Goal: Information Seeking & Learning: Learn about a topic

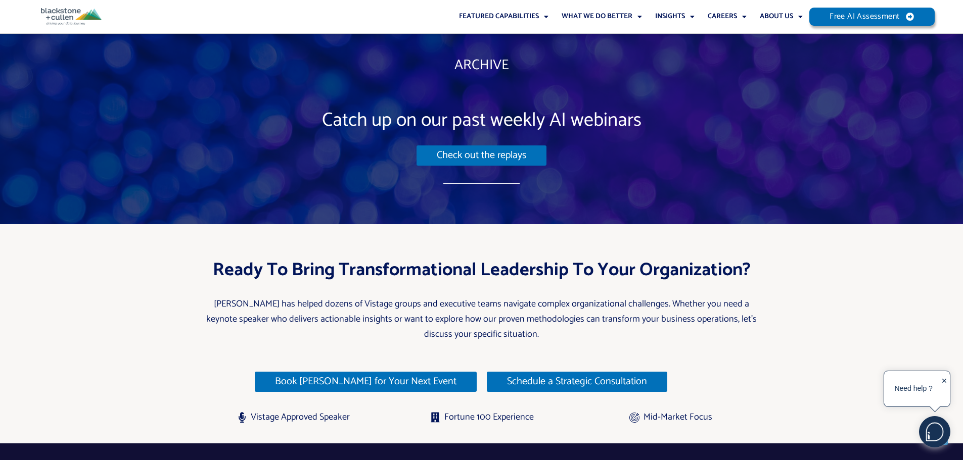
scroll to position [4138, 0]
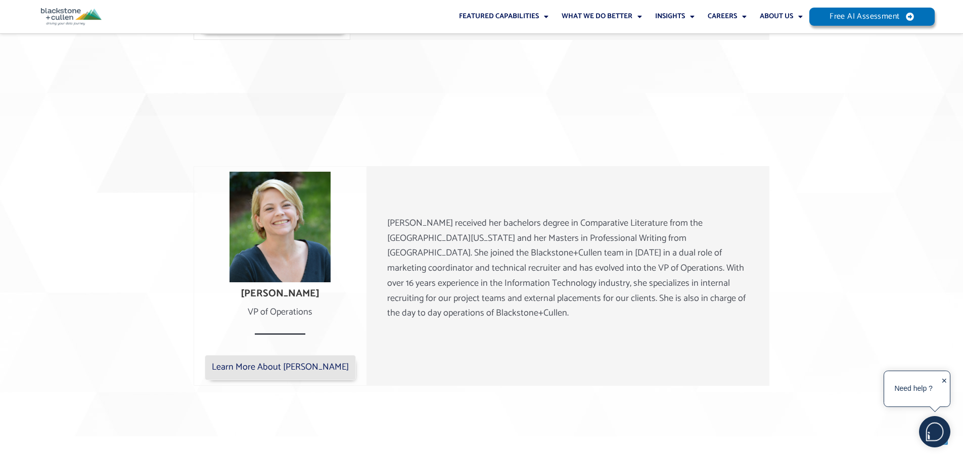
scroll to position [976, 0]
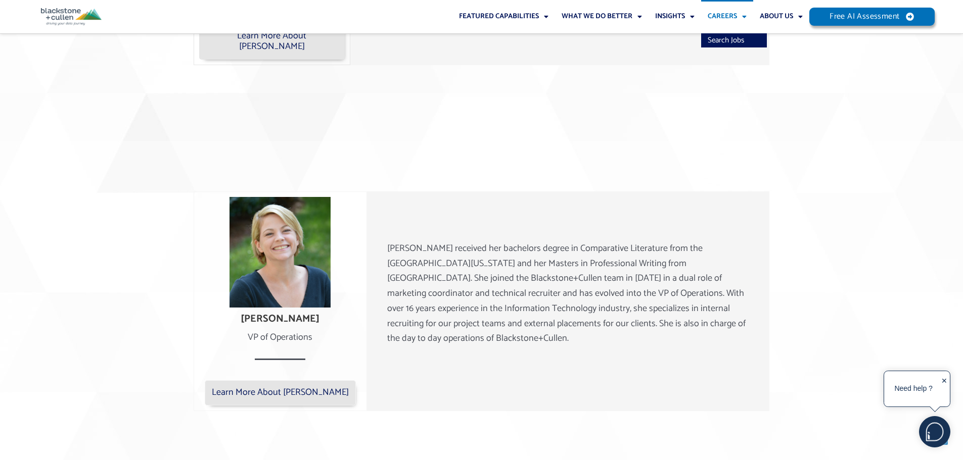
click at [742, 16] on span "Menu" at bounding box center [742, 16] width 10 height 17
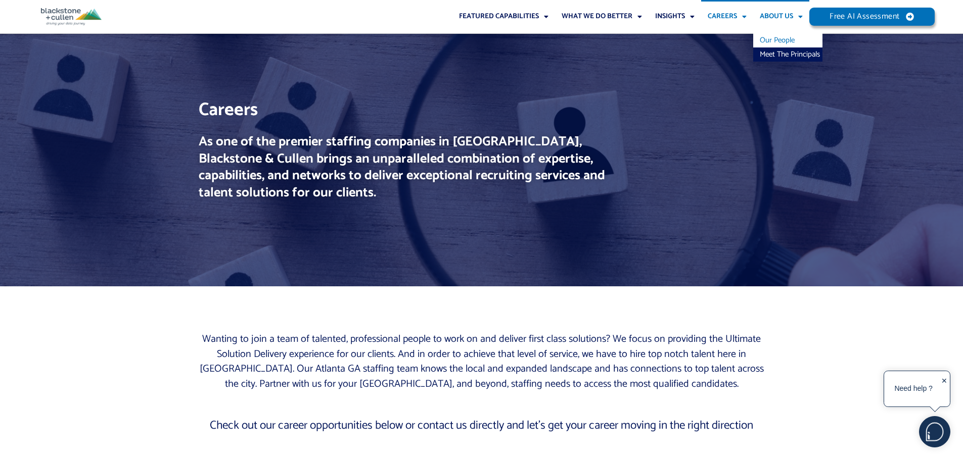
click at [781, 40] on link "Our People" at bounding box center [787, 40] width 69 height 14
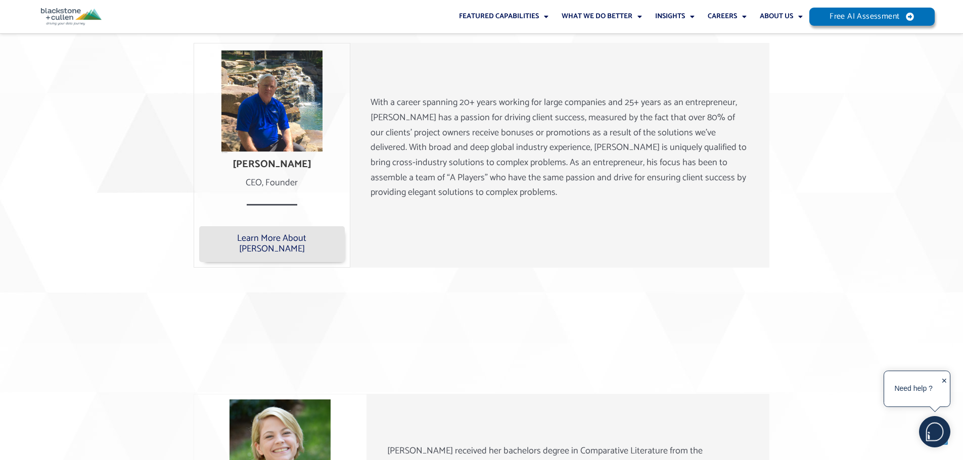
scroll to position [859, 0]
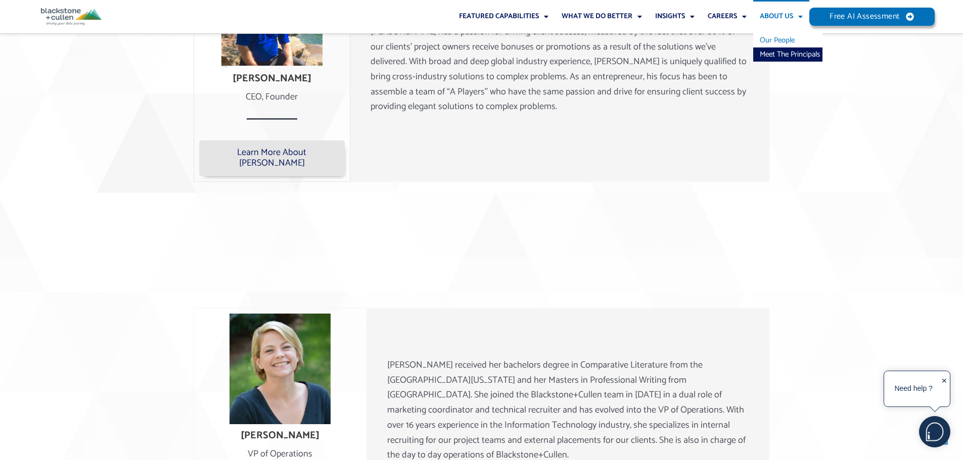
click at [801, 16] on span "Menu" at bounding box center [798, 16] width 10 height 17
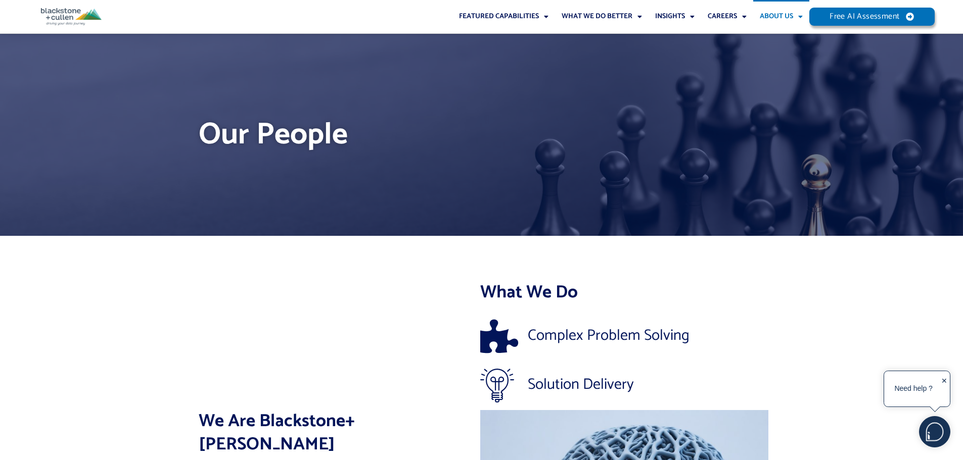
click at [800, 19] on span "Menu" at bounding box center [798, 16] width 10 height 17
click at [788, 54] on link "Meet The Principals" at bounding box center [787, 54] width 69 height 14
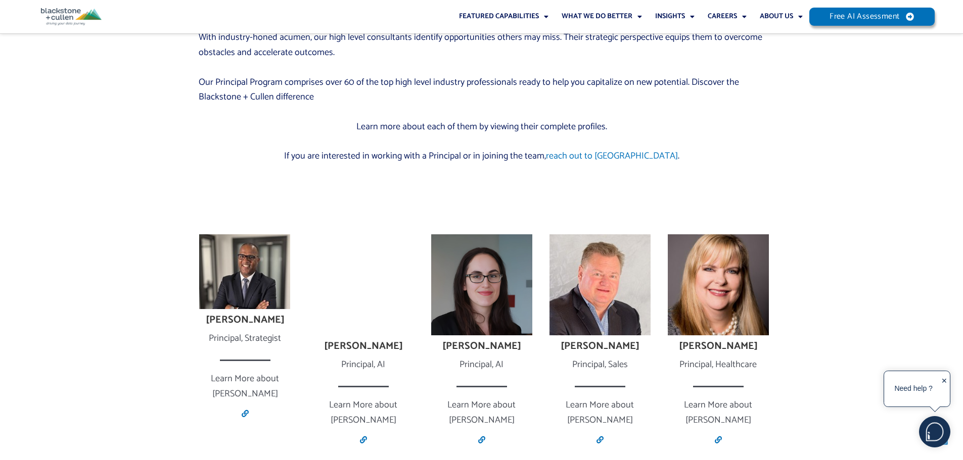
scroll to position [556, 0]
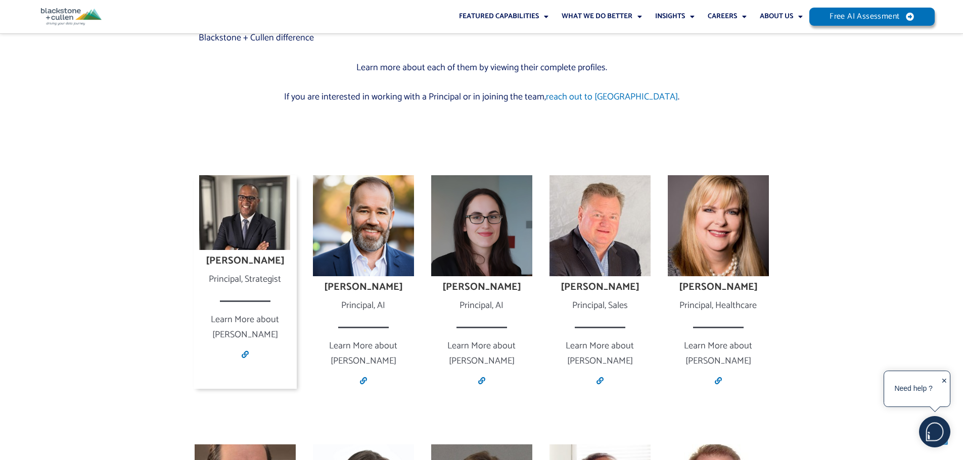
click at [264, 261] on h4 "[PERSON_NAME]" at bounding box center [245, 261] width 103 height 12
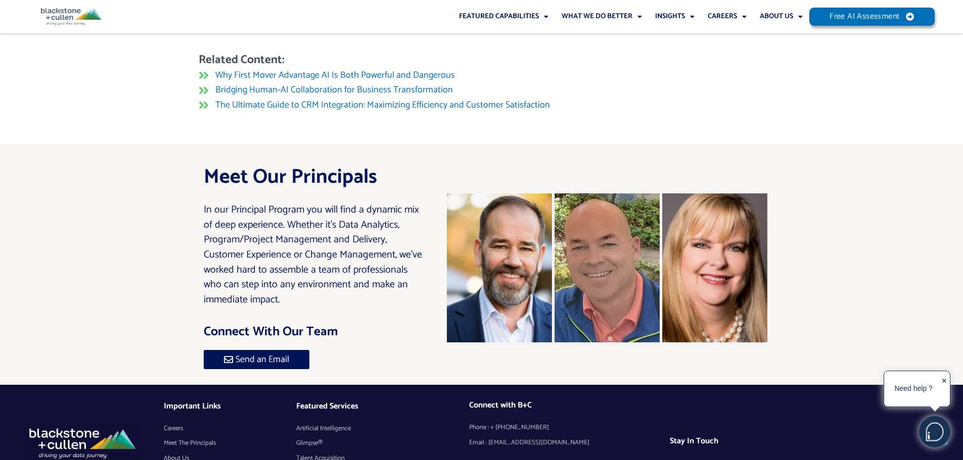
scroll to position [1162, 0]
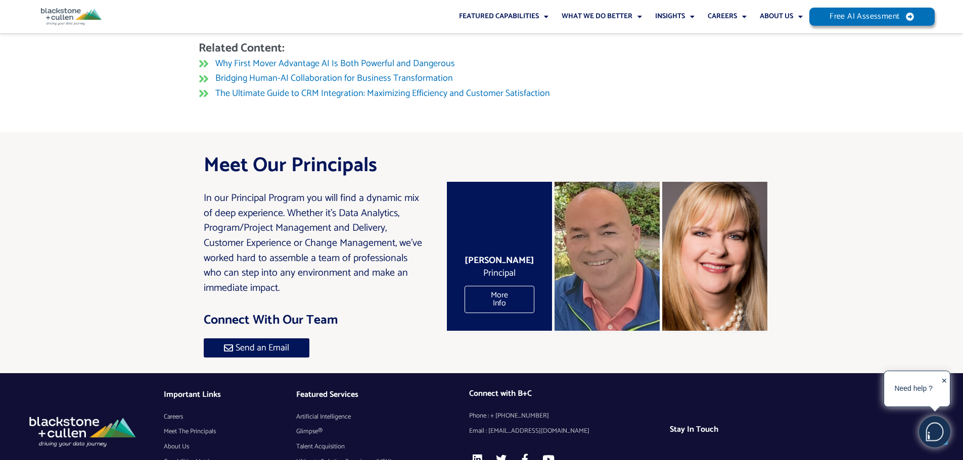
click at [511, 240] on div "Sean Wood Principal More Info" at bounding box center [499, 256] width 105 height 149
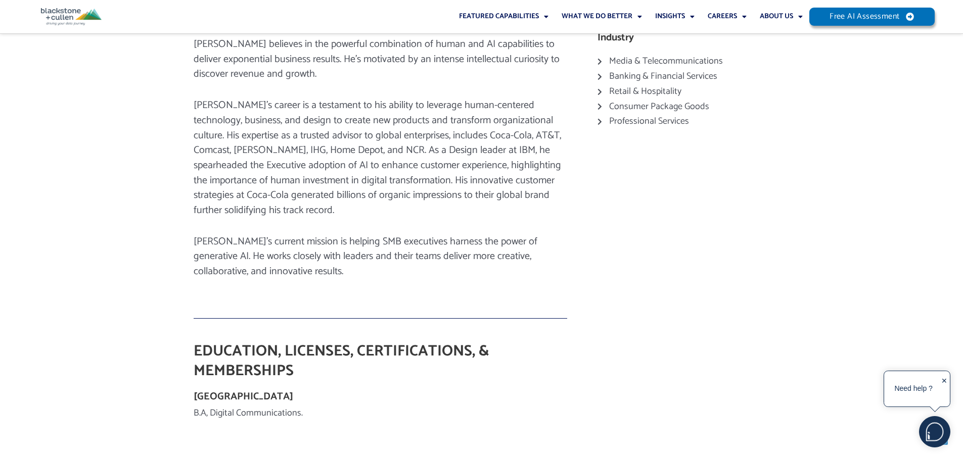
scroll to position [404, 0]
